Goal: Check status: Check status

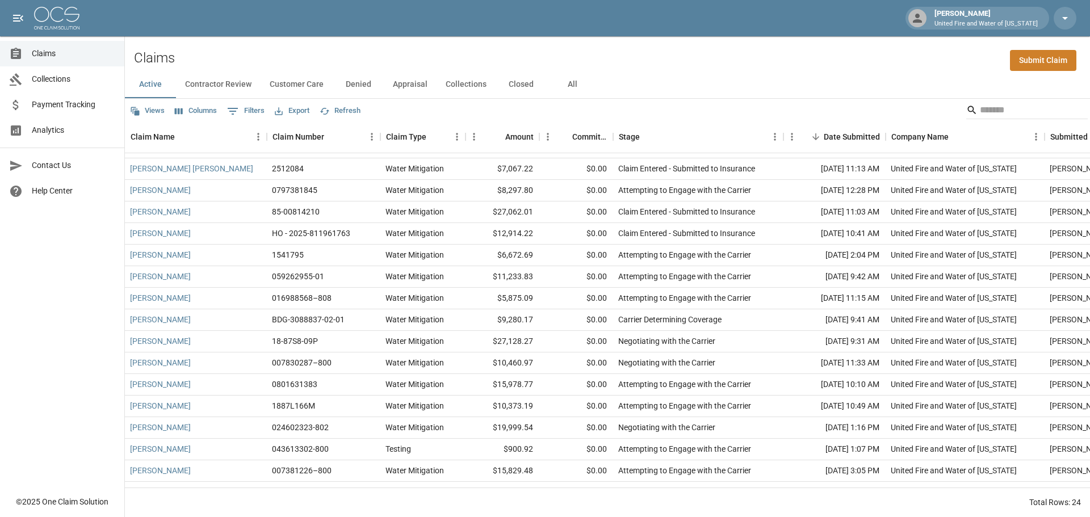
scroll to position [16, 0]
click at [413, 85] on button "Appraisal" at bounding box center [410, 84] width 53 height 27
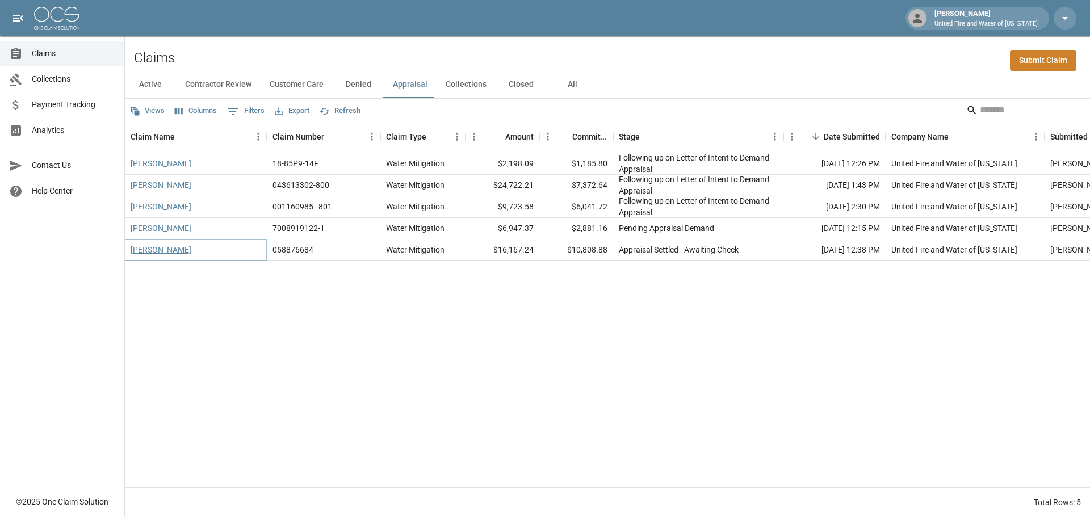
click at [190, 251] on link "Killingsworth, Steven" at bounding box center [161, 249] width 61 height 11
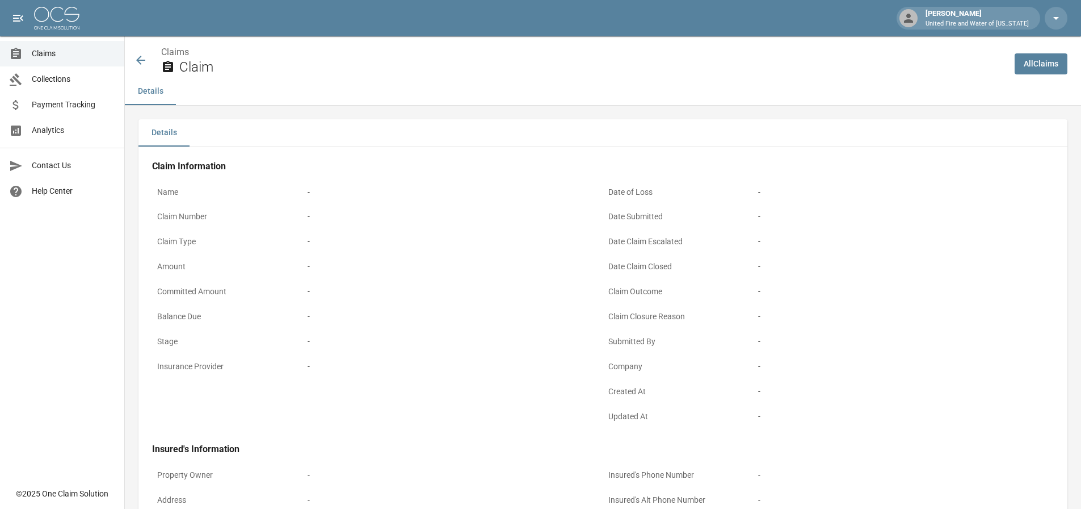
click at [143, 60] on icon at bounding box center [141, 60] width 14 height 14
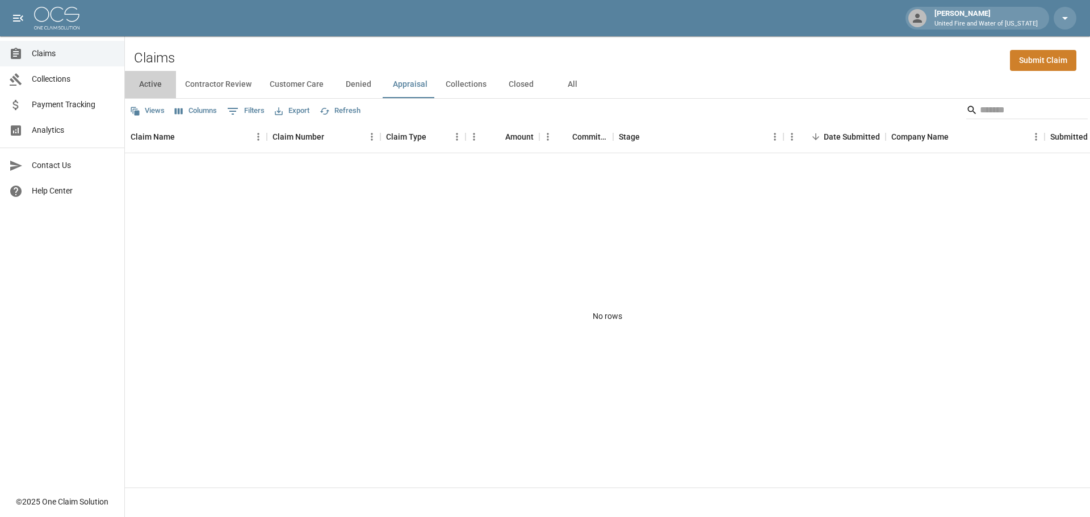
click at [158, 86] on button "Active" at bounding box center [150, 84] width 51 height 27
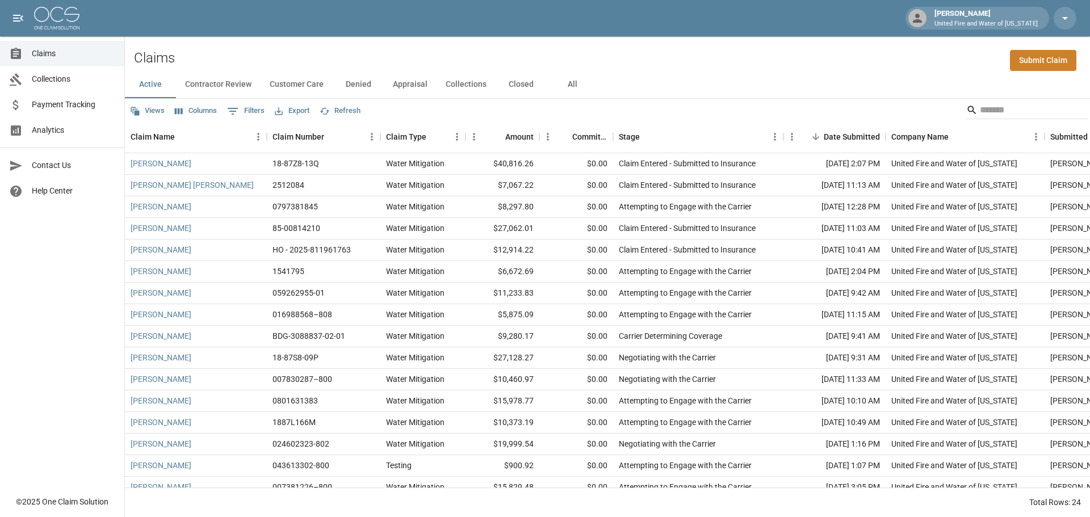
scroll to position [192, 0]
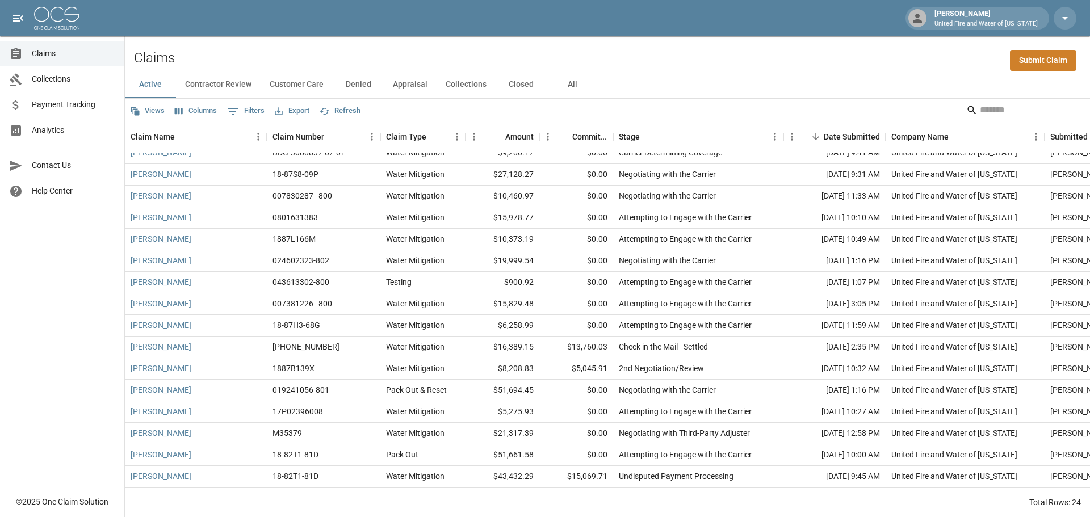
click at [992, 110] on input "Search" at bounding box center [1025, 110] width 91 height 18
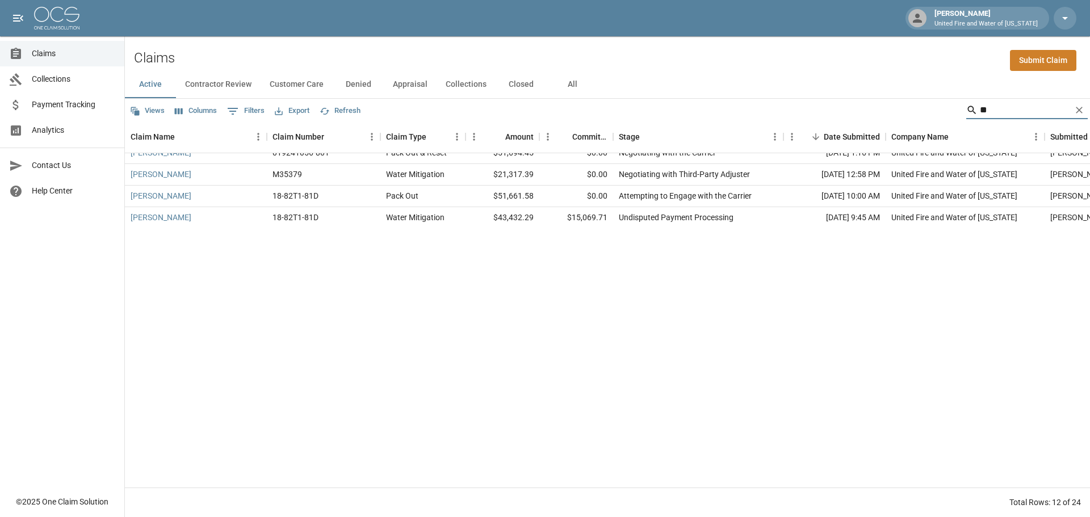
scroll to position [0, 0]
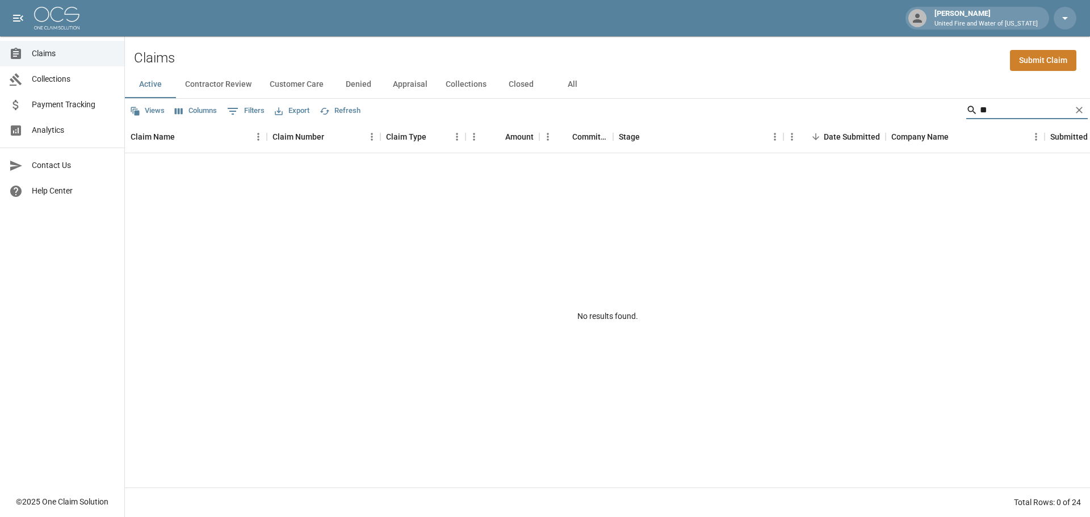
type input "*"
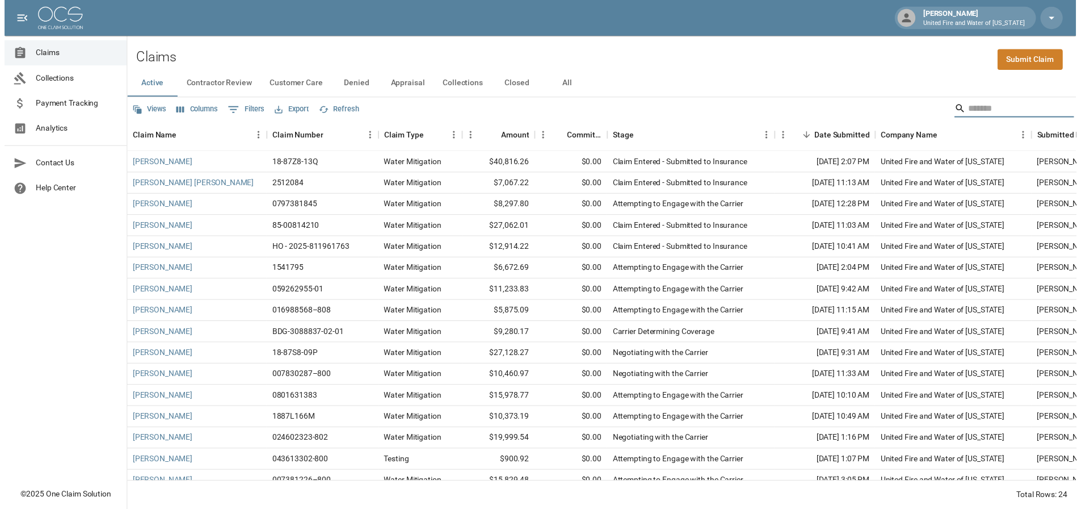
scroll to position [192, 0]
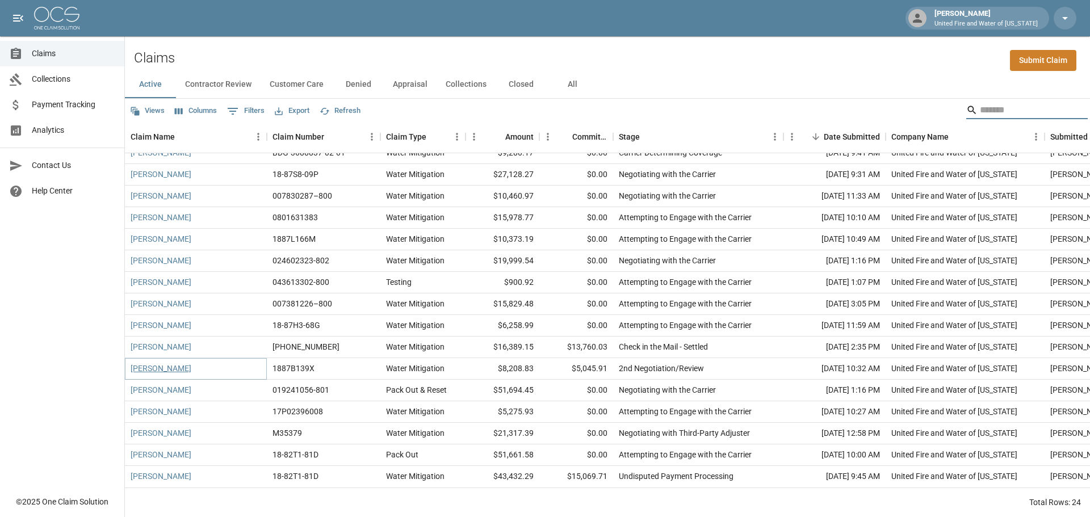
click at [167, 363] on link "[PERSON_NAME]" at bounding box center [161, 368] width 61 height 11
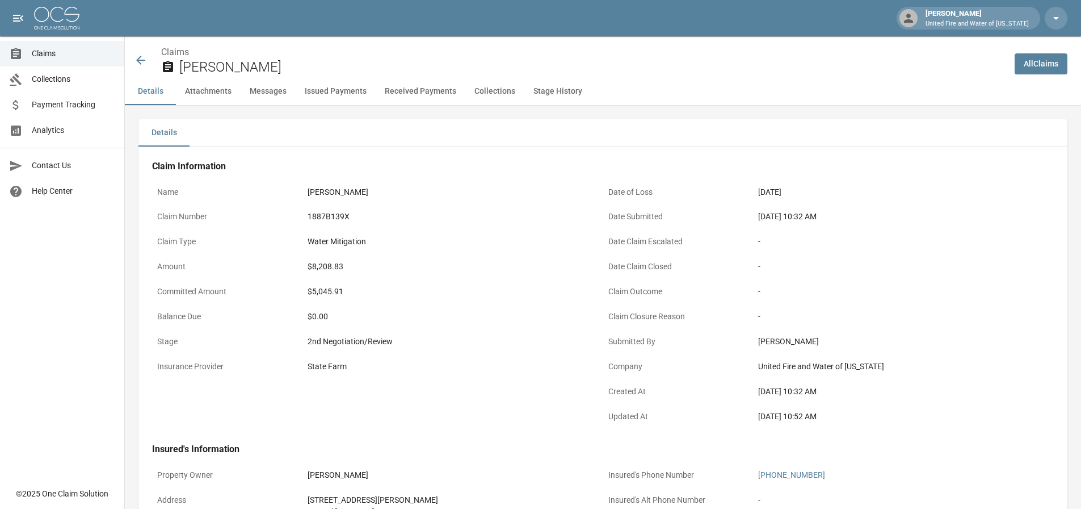
click at [136, 61] on icon at bounding box center [141, 60] width 14 height 14
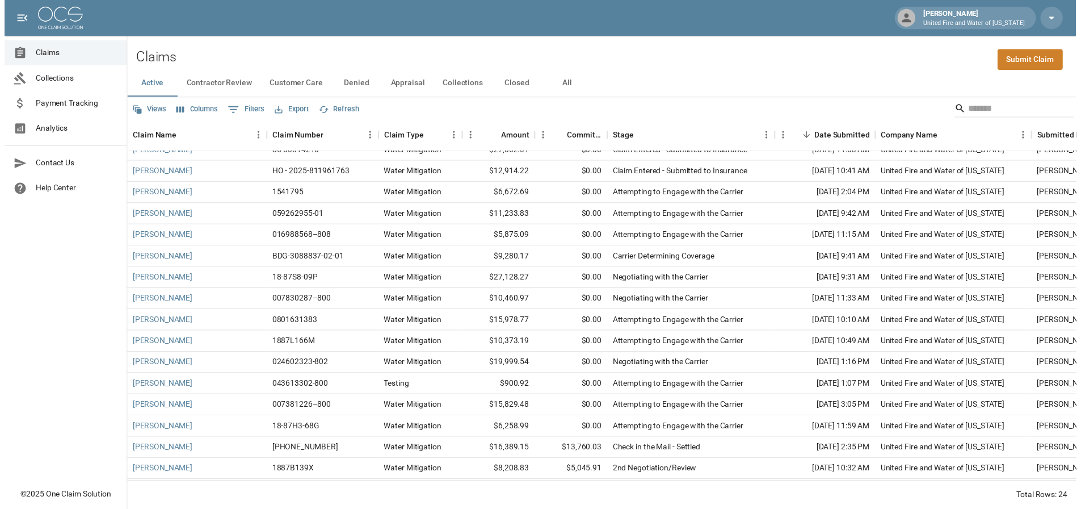
scroll to position [192, 0]
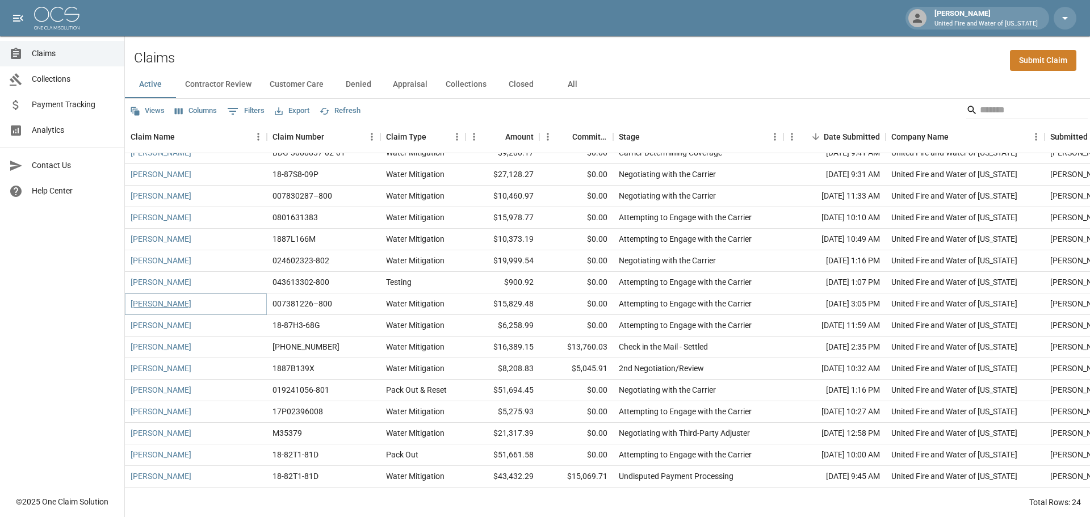
click at [155, 298] on link "[PERSON_NAME]" at bounding box center [161, 303] width 61 height 11
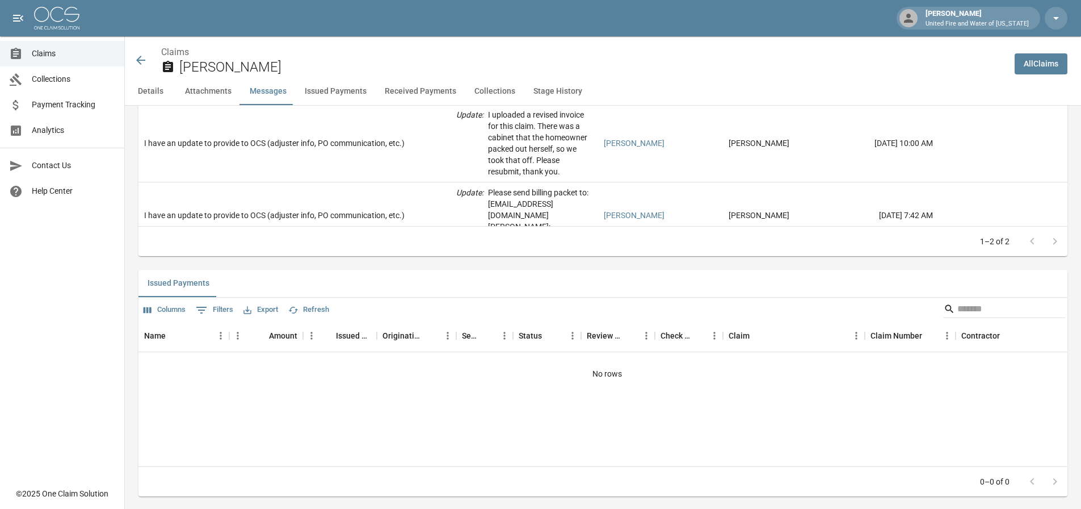
scroll to position [1192, 0]
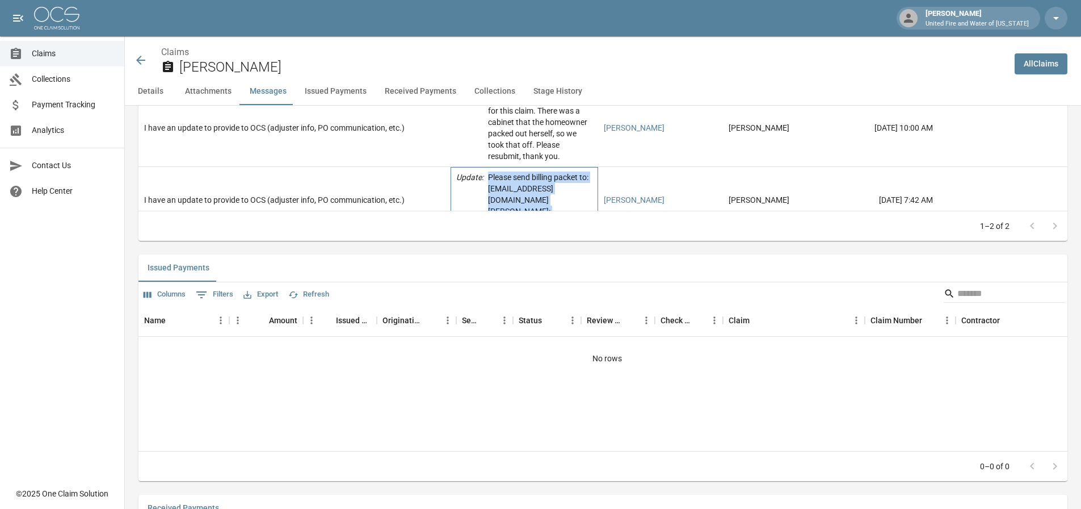
drag, startPoint x: 485, startPoint y: 190, endPoint x: 543, endPoint y: 196, distance: 58.9
click at [543, 196] on div "Update : Please send billing packet to: 3J7P7CDD8ZXHZ@claims.usaa.com Diane: 21…" at bounding box center [524, 199] width 136 height 57
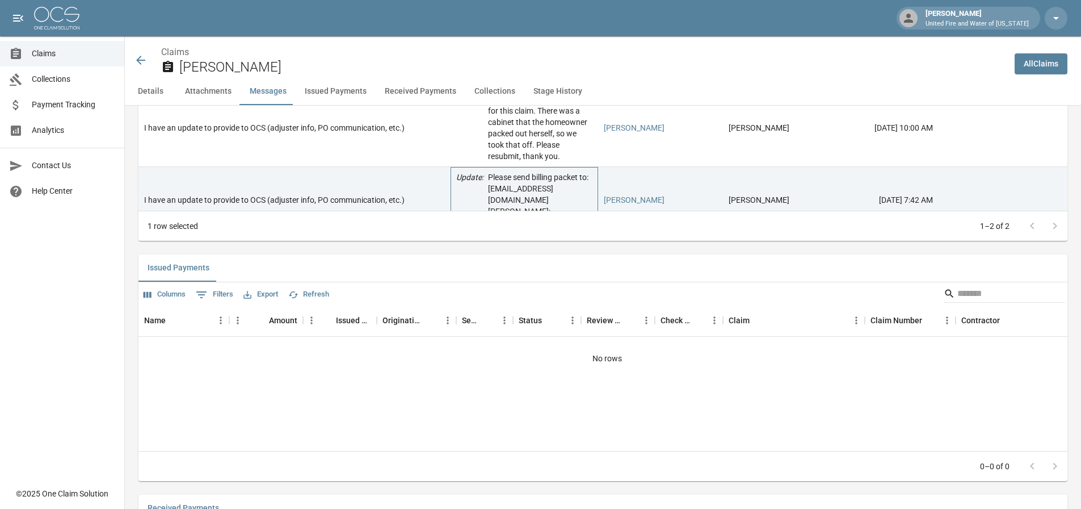
click at [565, 200] on p "Please send billing packet to: 3J7P7CDD8ZXHZ@claims.usaa.com Diane: 210-531-8722" at bounding box center [540, 199] width 104 height 57
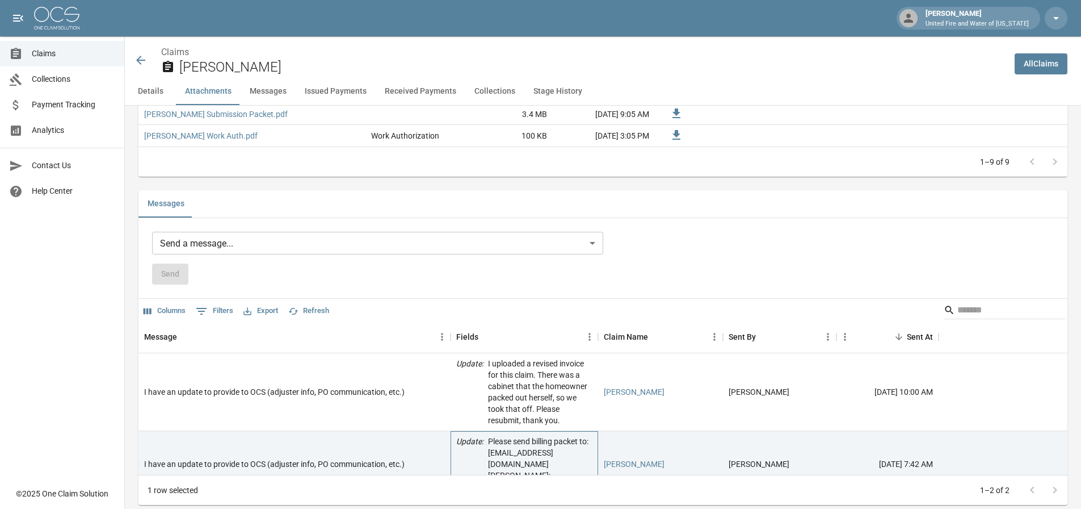
scroll to position [908, 0]
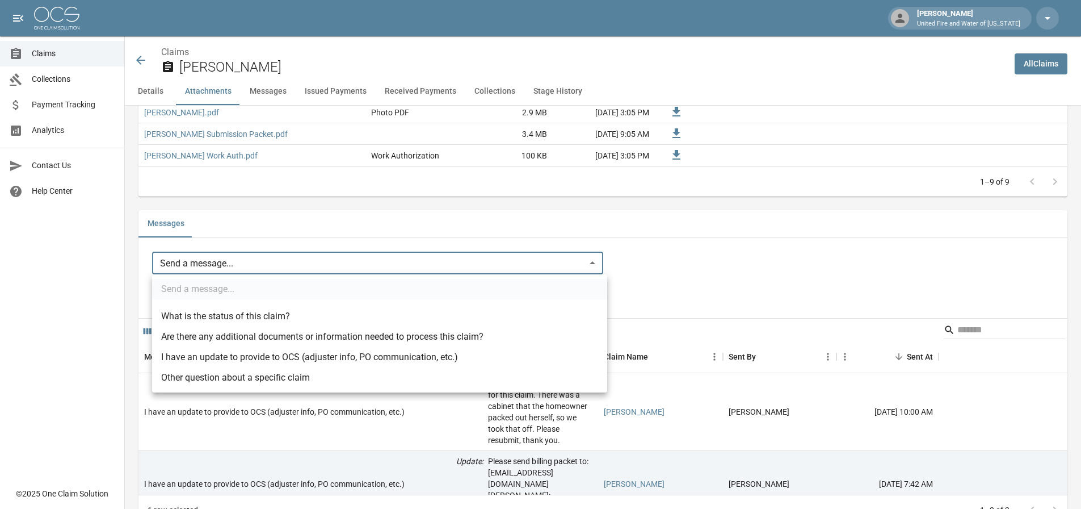
click at [596, 266] on body "Kevin Hussey United Fire and Water of Louisiana Claims Collections Payment Trac…" at bounding box center [540, 275] width 1081 height 2366
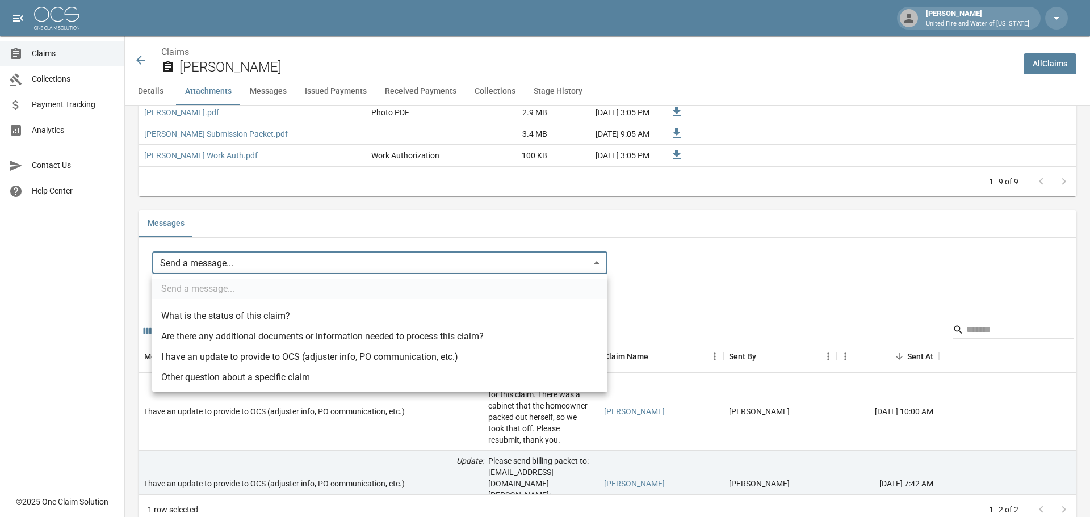
click at [707, 272] on div at bounding box center [545, 258] width 1090 height 517
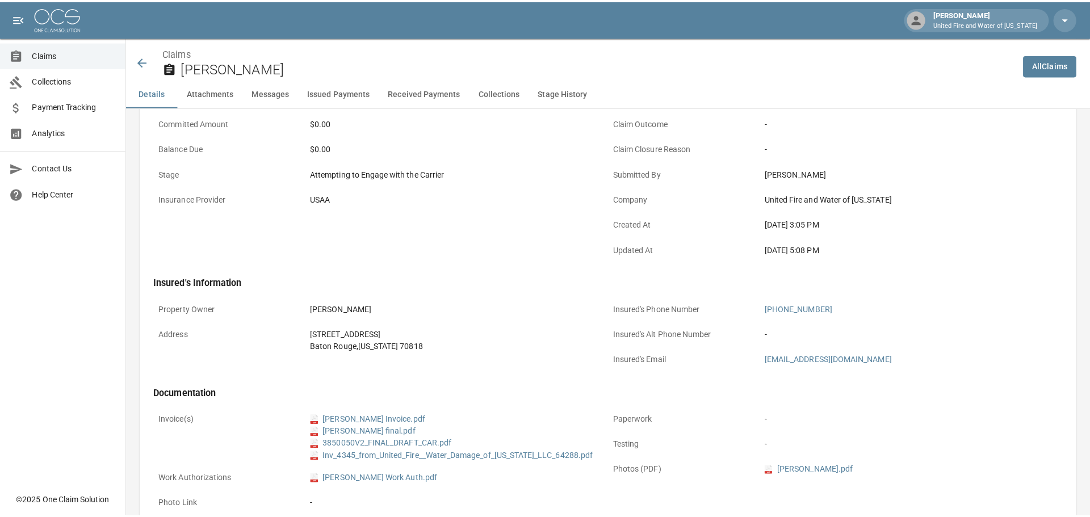
scroll to position [0, 0]
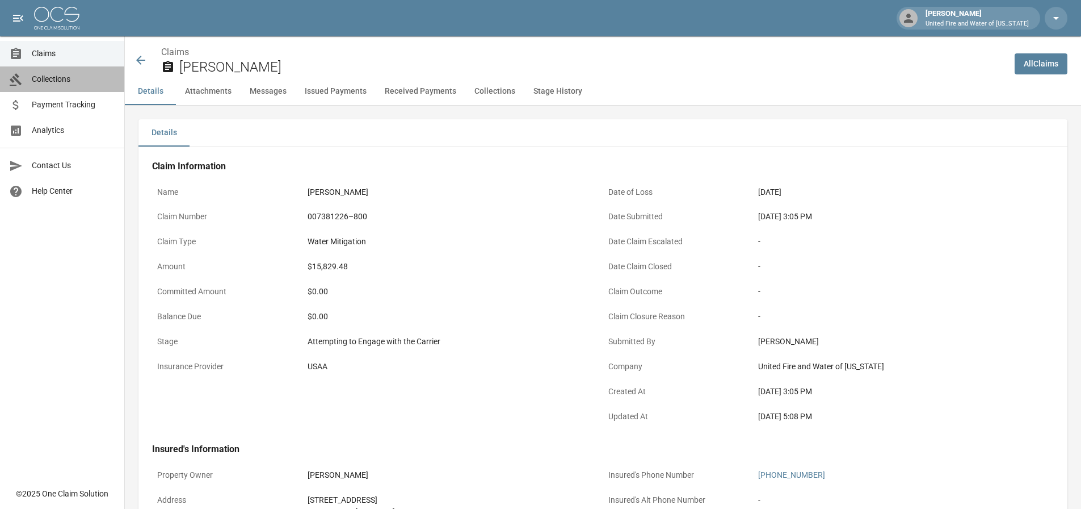
click at [68, 88] on link "Collections" at bounding box center [62, 79] width 124 height 26
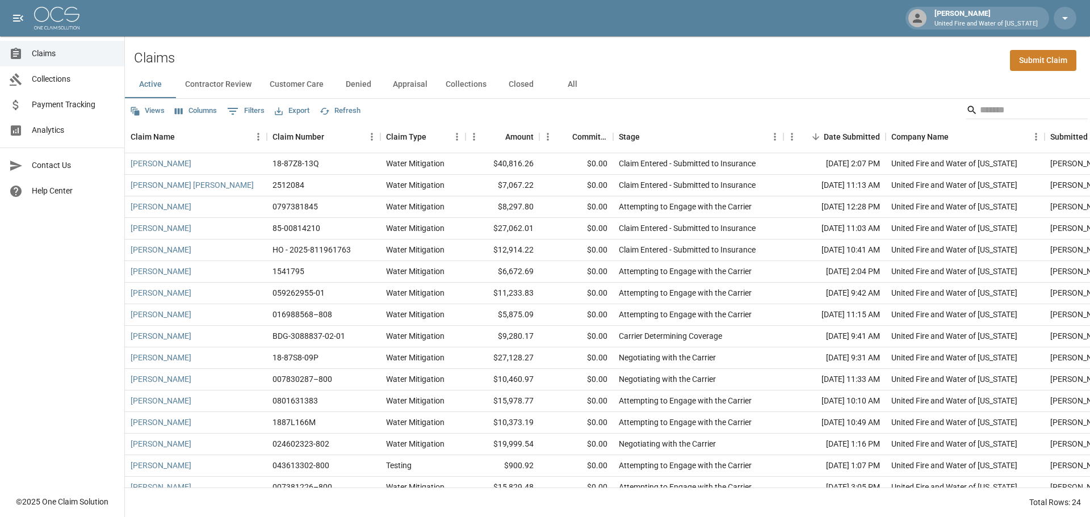
click at [212, 87] on button "Contractor Review" at bounding box center [218, 84] width 85 height 27
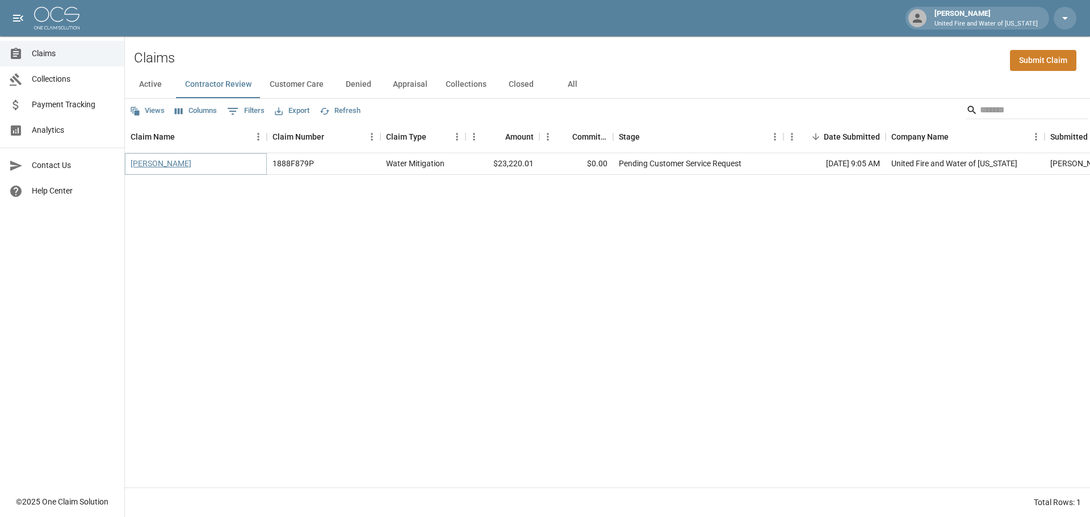
click at [163, 167] on link "[PERSON_NAME]" at bounding box center [161, 163] width 61 height 11
click at [150, 82] on button "Active" at bounding box center [150, 84] width 51 height 27
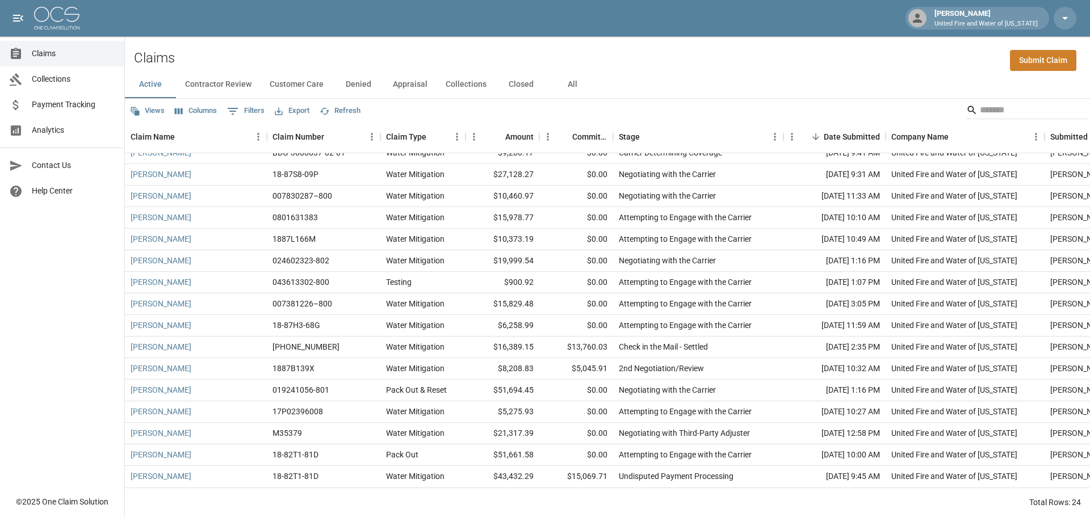
scroll to position [192, 0]
